Goal: Transaction & Acquisition: Purchase product/service

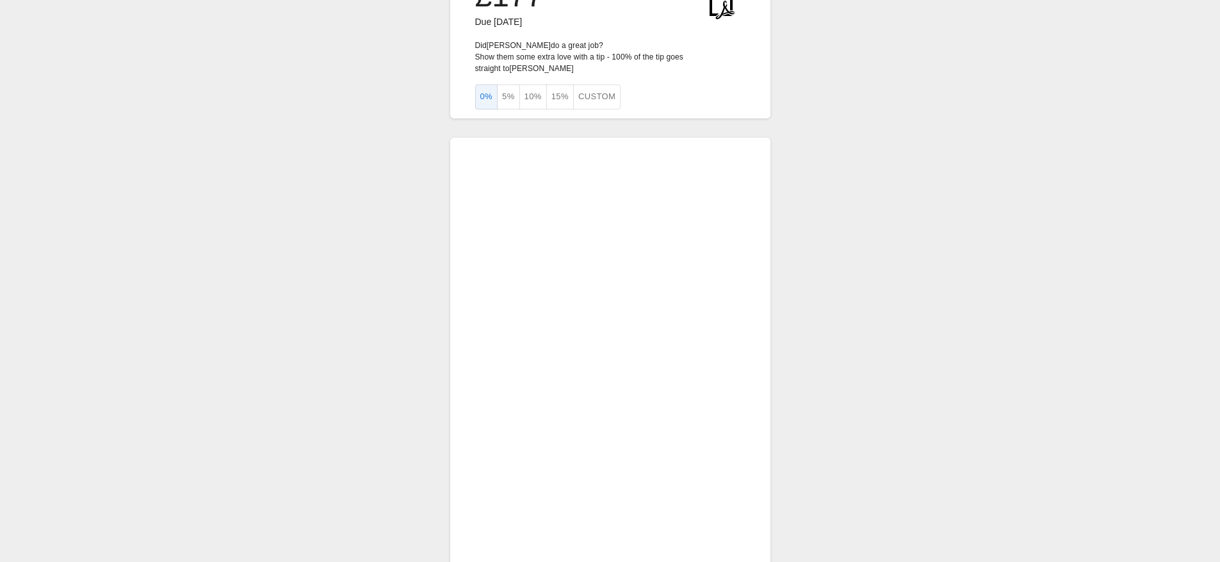
scroll to position [121, 0]
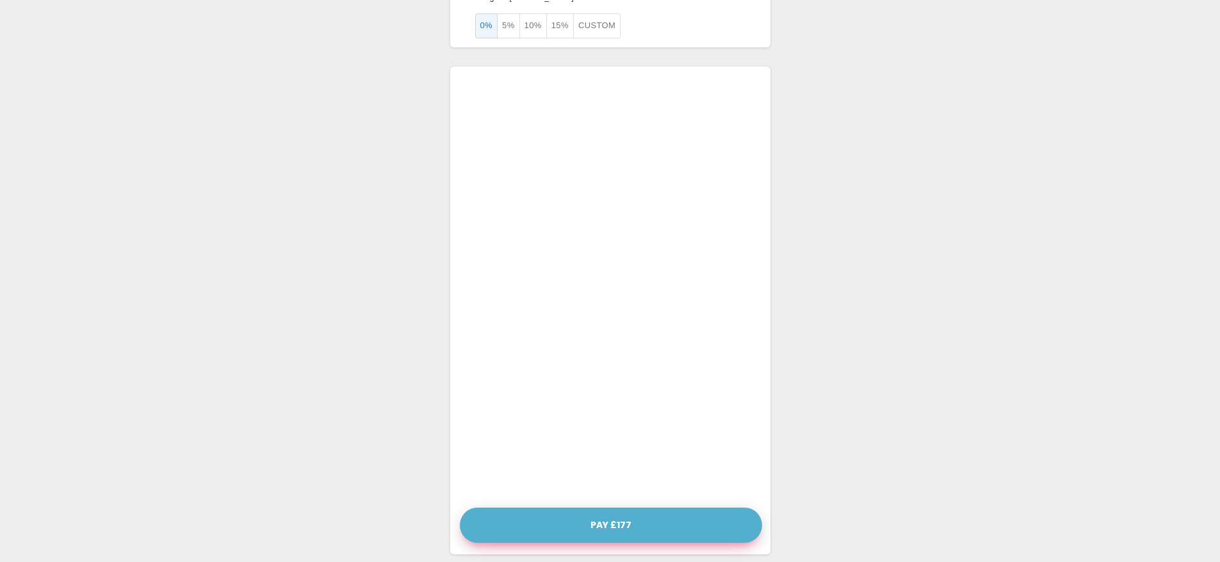
click at [641, 518] on button "Pay £177" at bounding box center [611, 525] width 302 height 35
